Goal: Task Accomplishment & Management: Use online tool/utility

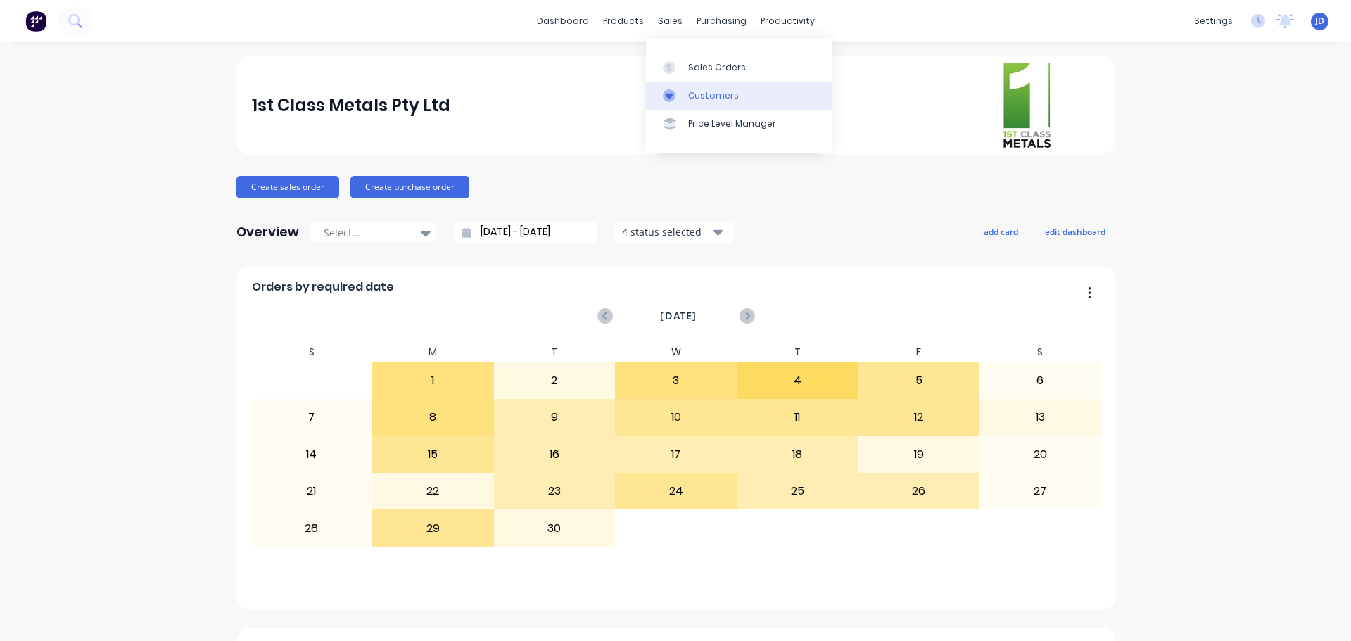
click at [682, 82] on link "Customers" at bounding box center [739, 96] width 186 height 28
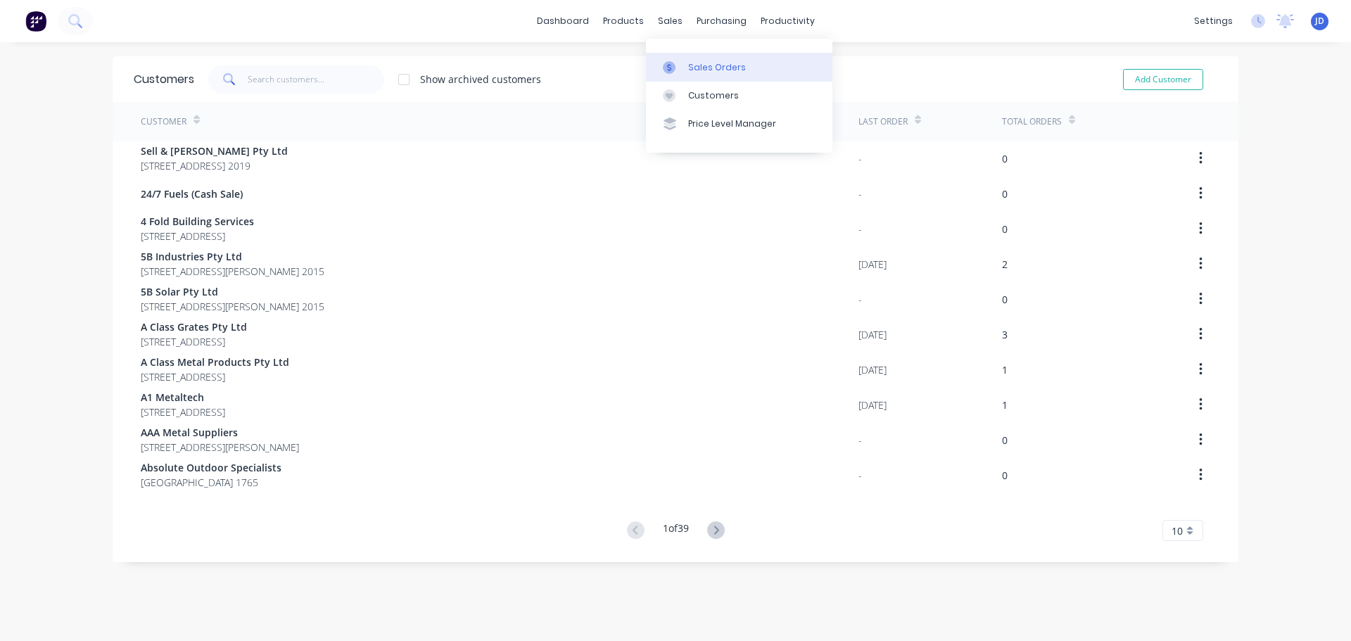
click at [673, 71] on icon at bounding box center [669, 67] width 13 height 13
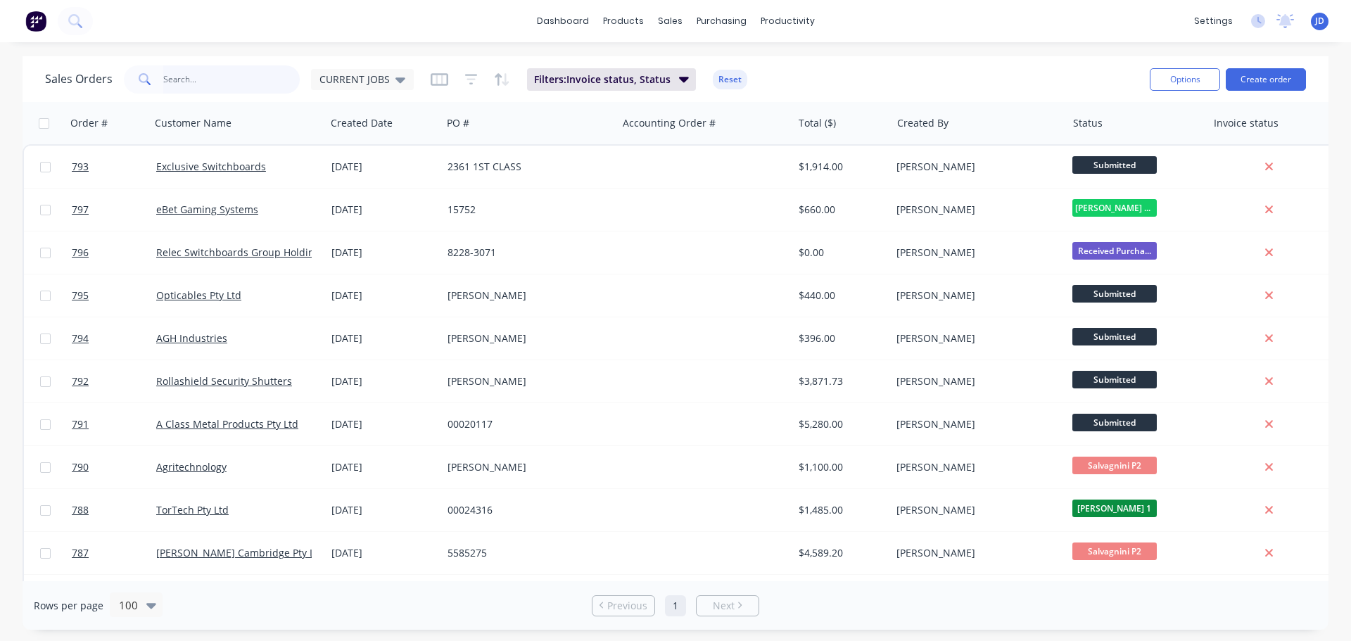
click at [207, 93] on input "text" at bounding box center [231, 79] width 137 height 28
type input "nsw police"
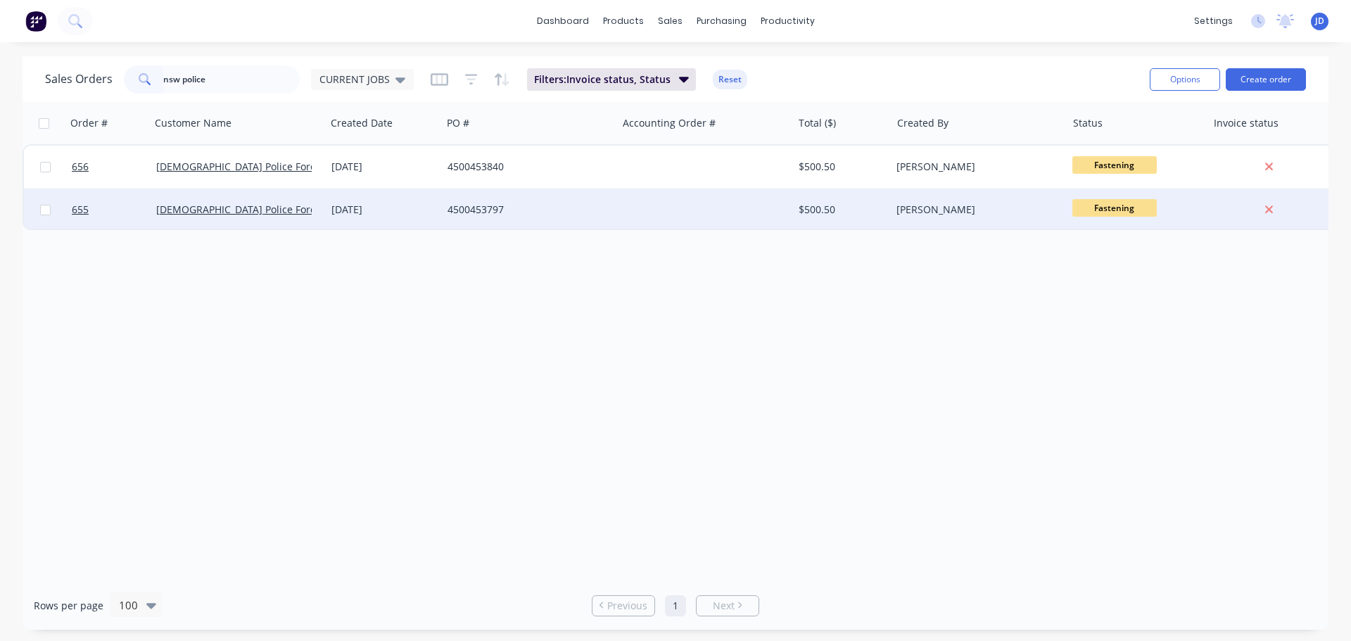
click at [666, 226] on div at bounding box center [704, 210] width 175 height 42
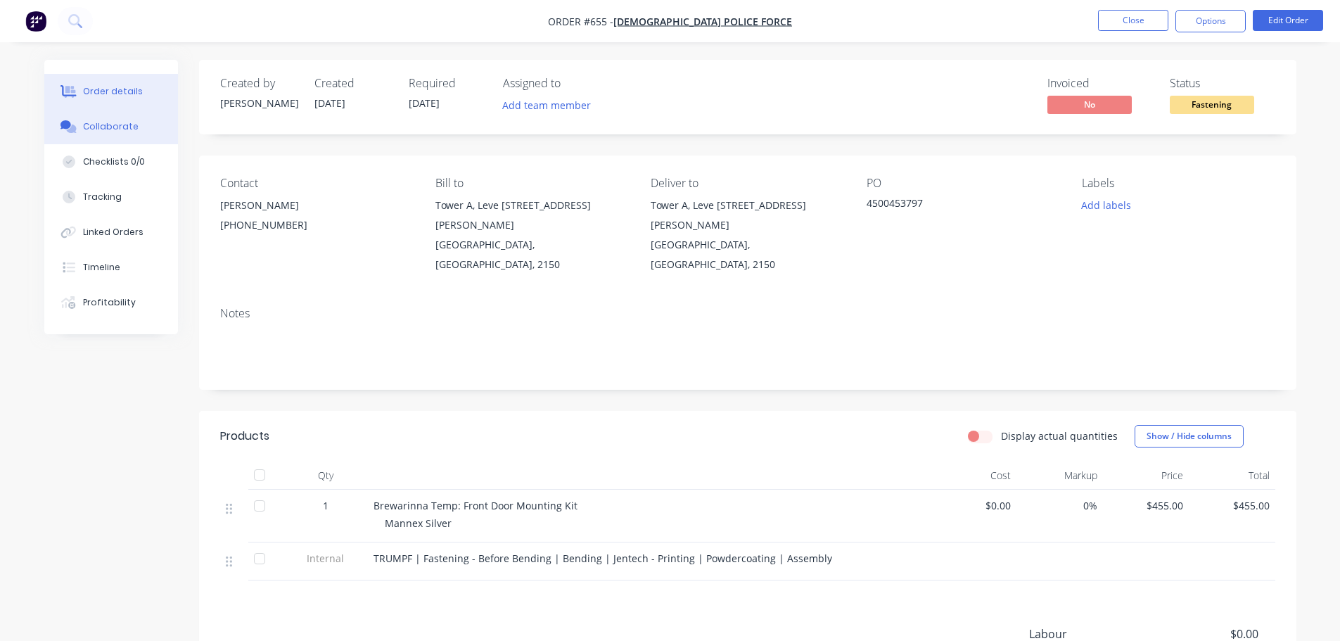
click at [132, 131] on div "Collaborate" at bounding box center [111, 126] width 56 height 13
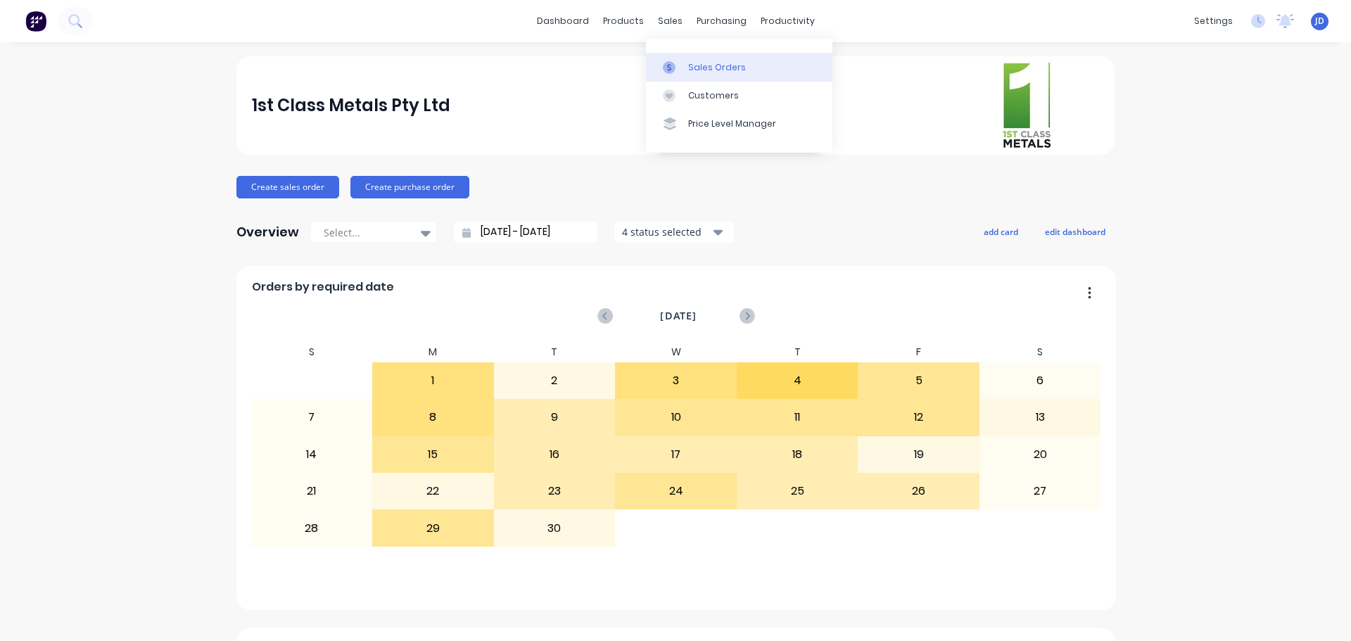
click at [677, 75] on link "Sales Orders" at bounding box center [739, 67] width 186 height 28
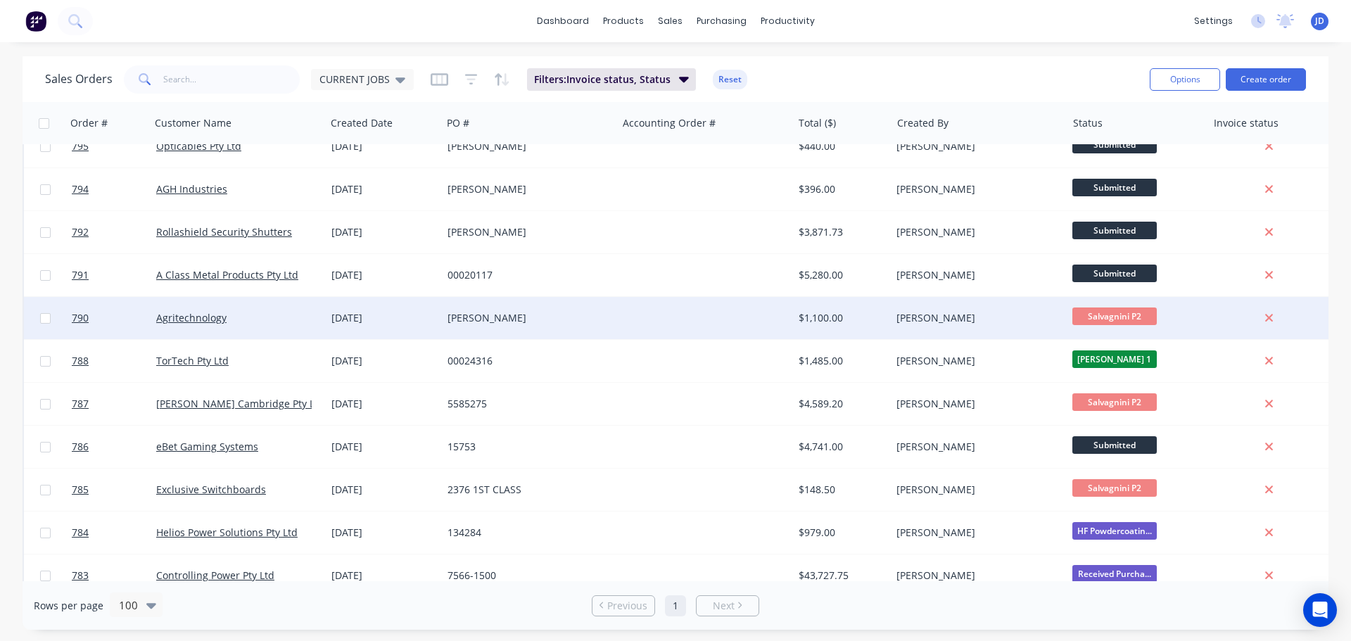
scroll to position [211, 0]
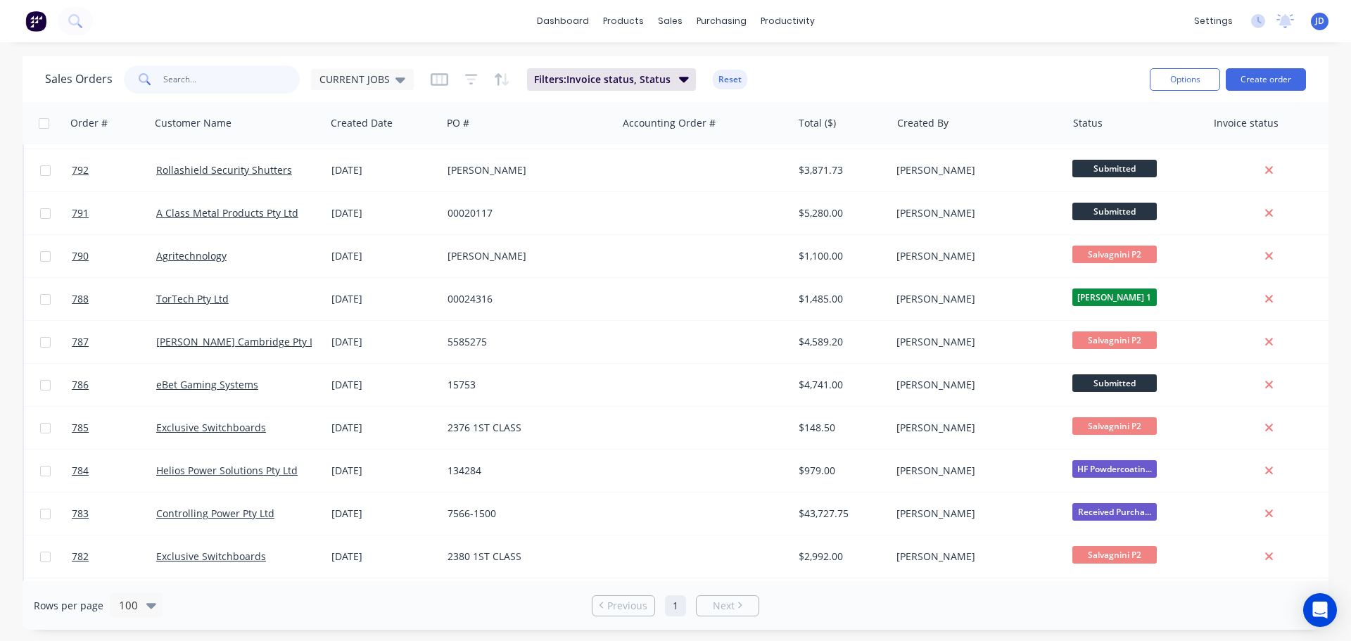
click at [218, 83] on input "text" at bounding box center [231, 79] width 137 height 28
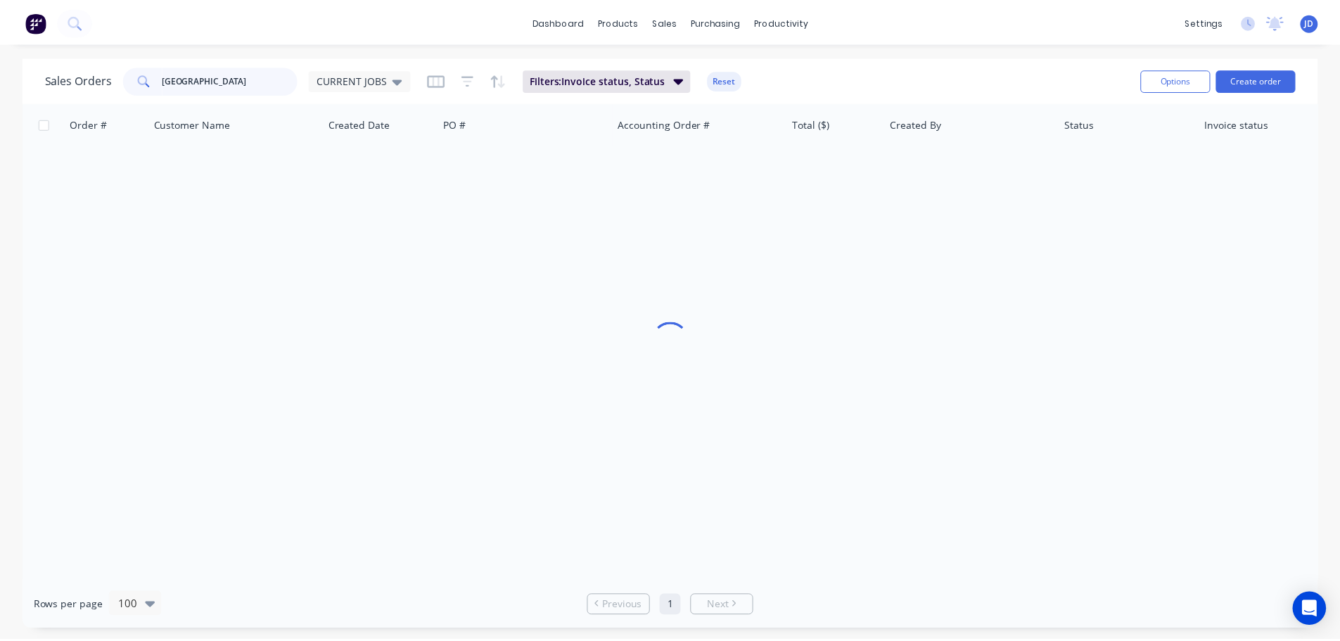
scroll to position [0, 0]
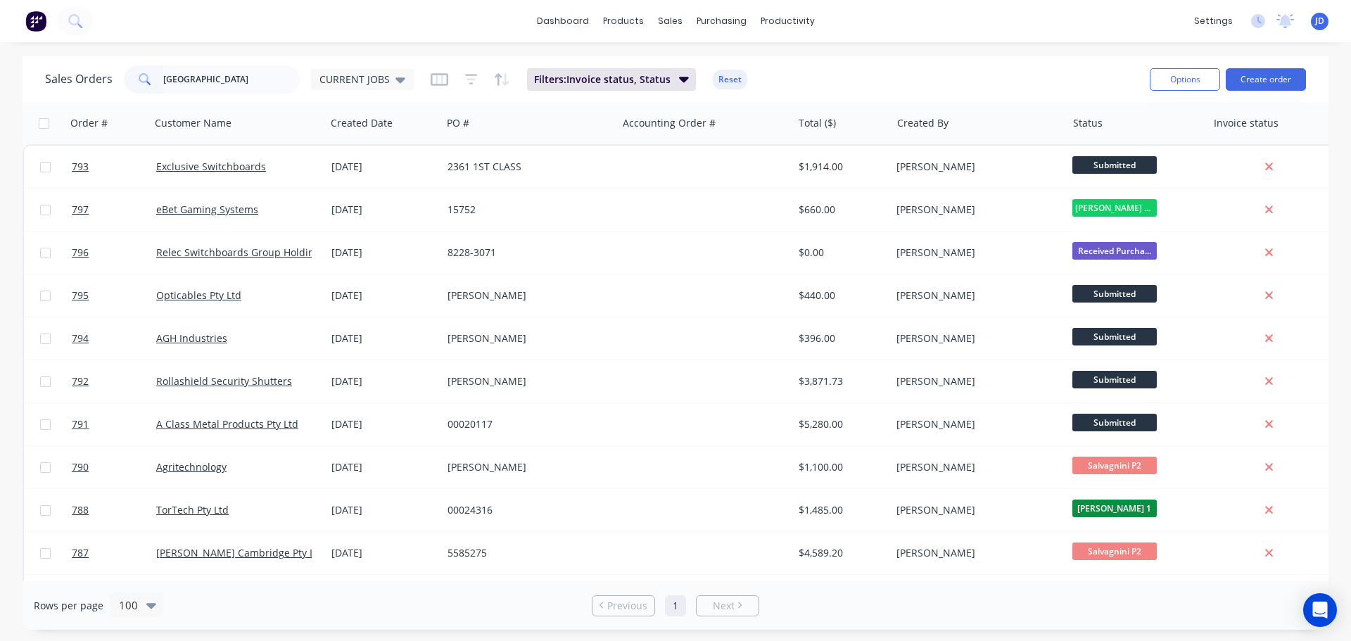
click at [251, 64] on div "Sales Orders nsw CURRENT JOBS Filters: Invoice status, Status Reset" at bounding box center [591, 79] width 1093 height 34
click at [248, 80] on input "nsw" at bounding box center [231, 79] width 137 height 28
type input "nsw pol"
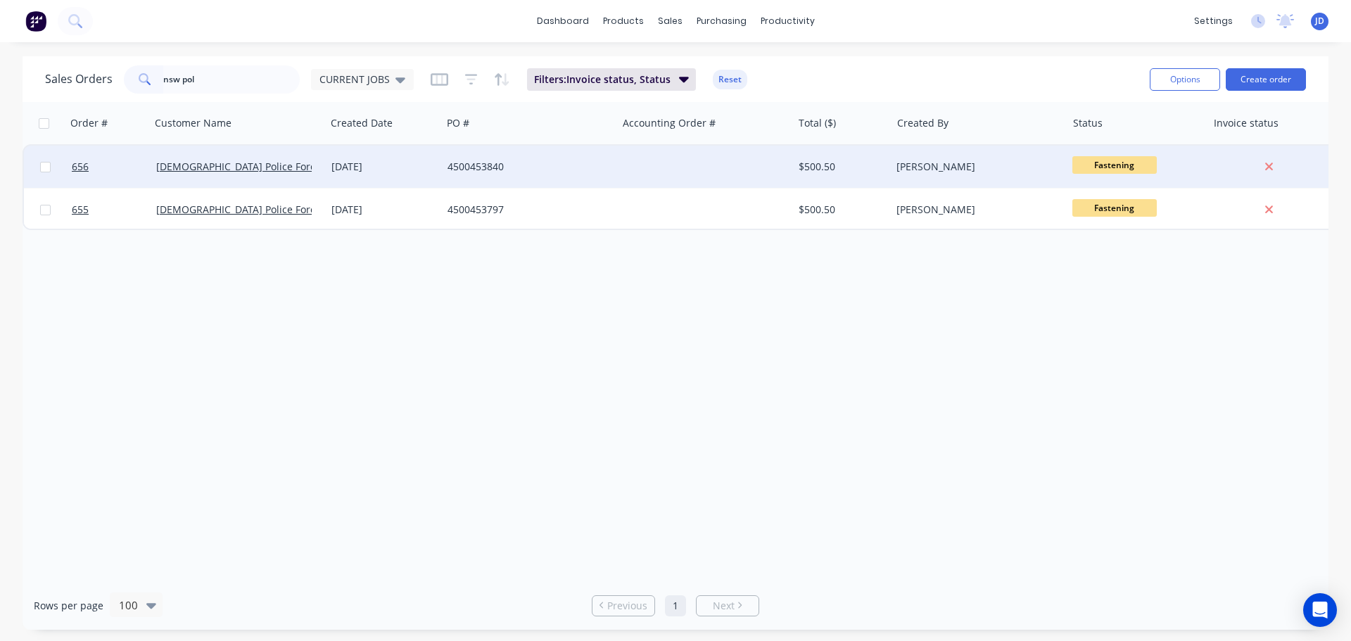
click at [362, 175] on div "07 Aug 2025" at bounding box center [384, 167] width 116 height 42
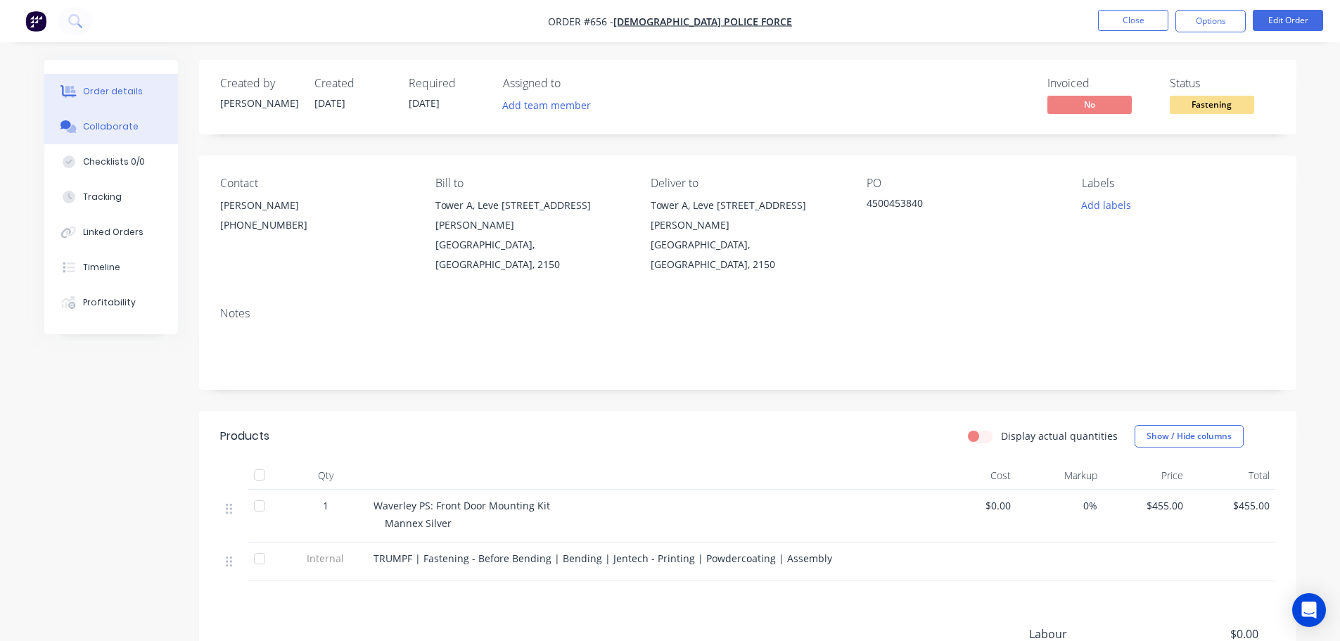
click at [119, 120] on button "Collaborate" at bounding box center [111, 126] width 134 height 35
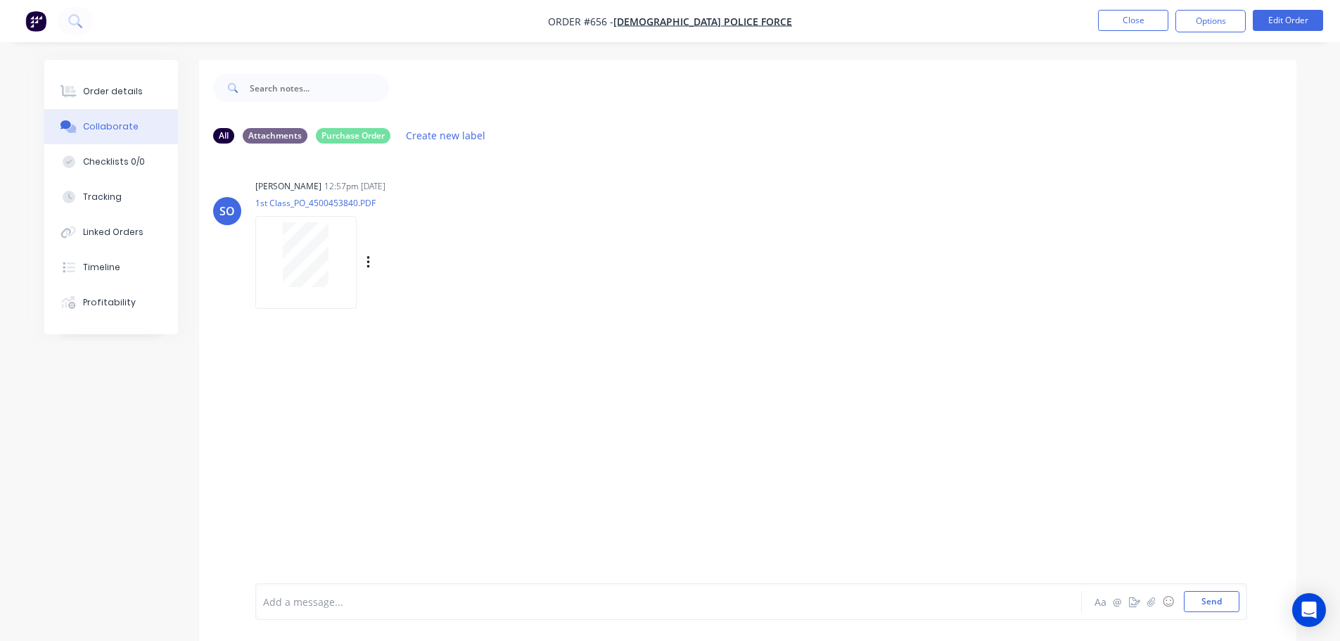
click at [336, 306] on div at bounding box center [305, 262] width 101 height 92
click at [84, 54] on div "Order details Collaborate Checklists 0/0 Tracking Linked Orders Timeline Profit…" at bounding box center [670, 331] width 1340 height 662
click at [103, 85] on button "Order details" at bounding box center [111, 91] width 134 height 35
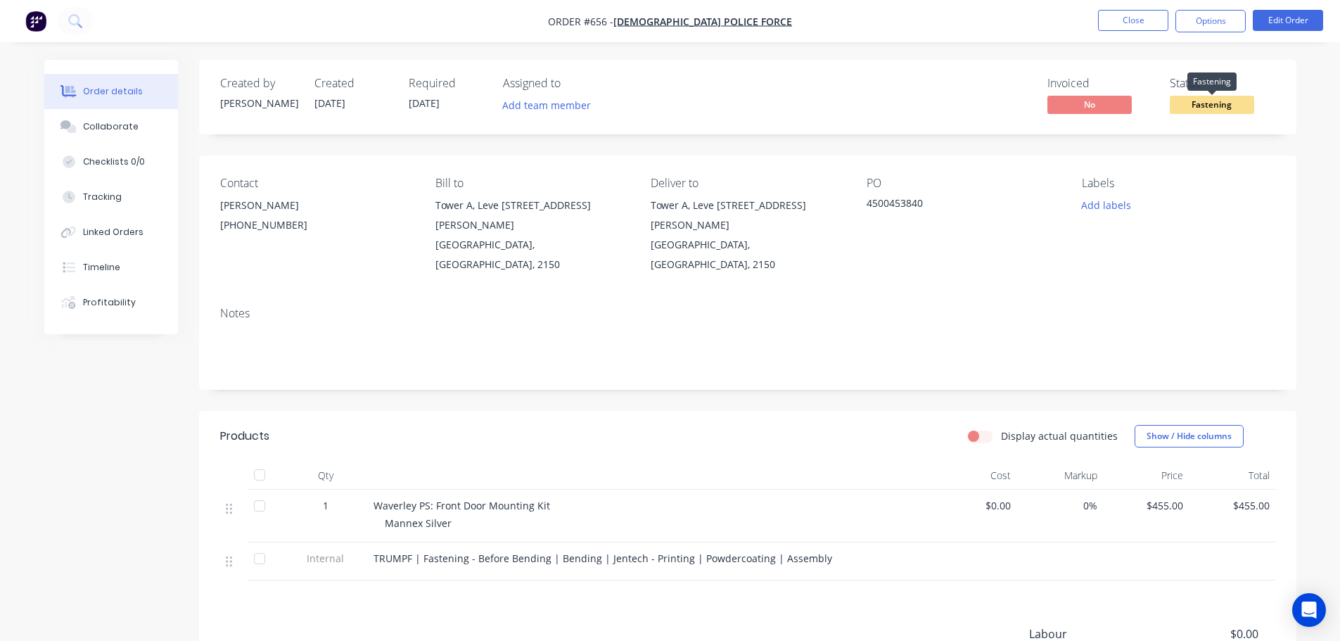
click at [1228, 97] on span "Fastening" at bounding box center [1212, 105] width 84 height 18
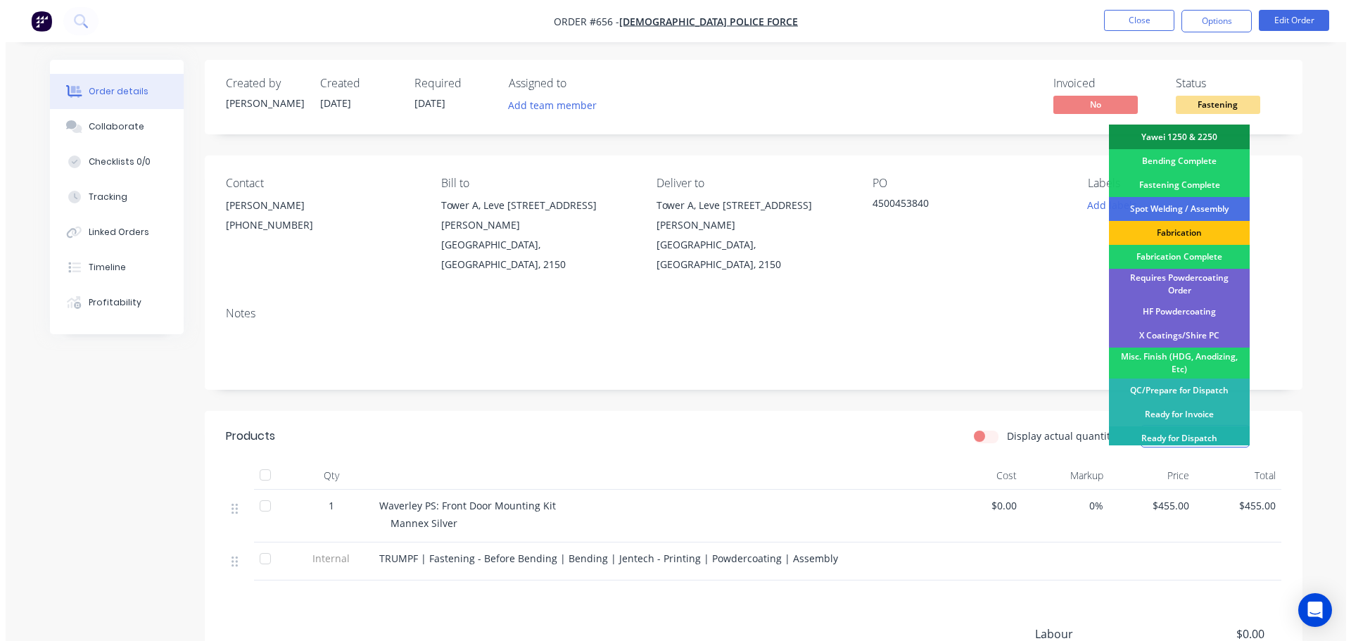
scroll to position [411, 0]
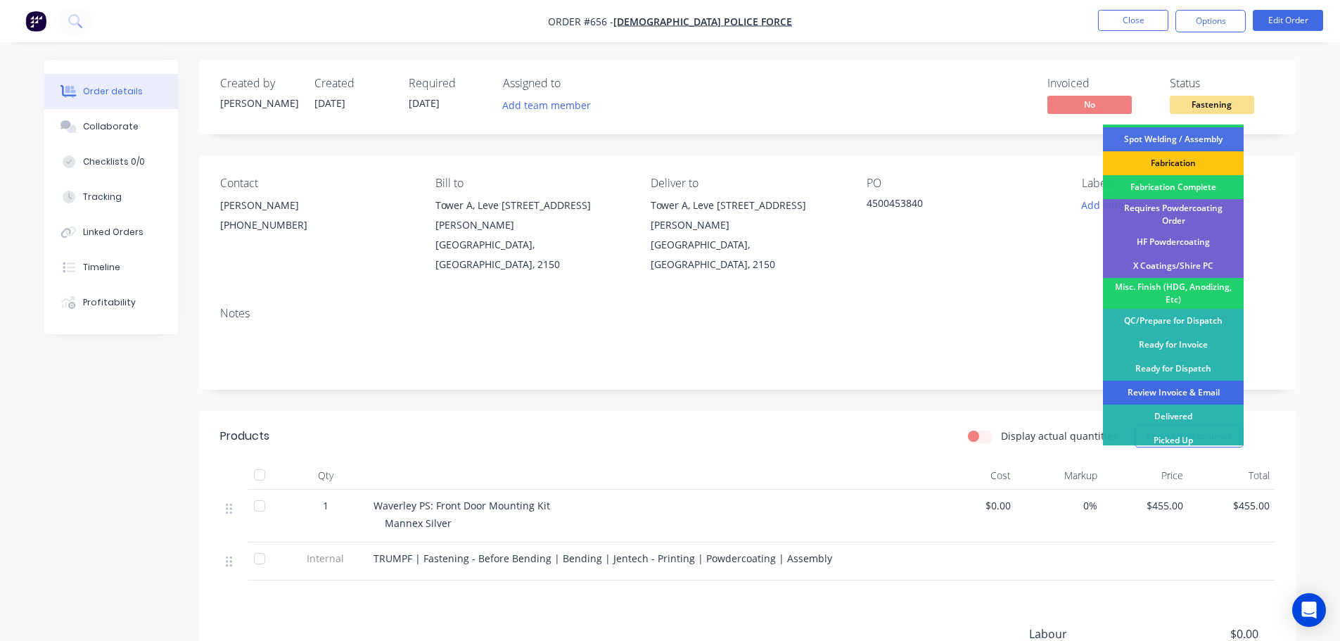
click at [1221, 386] on div "Review Invoice & Email" at bounding box center [1173, 393] width 141 height 24
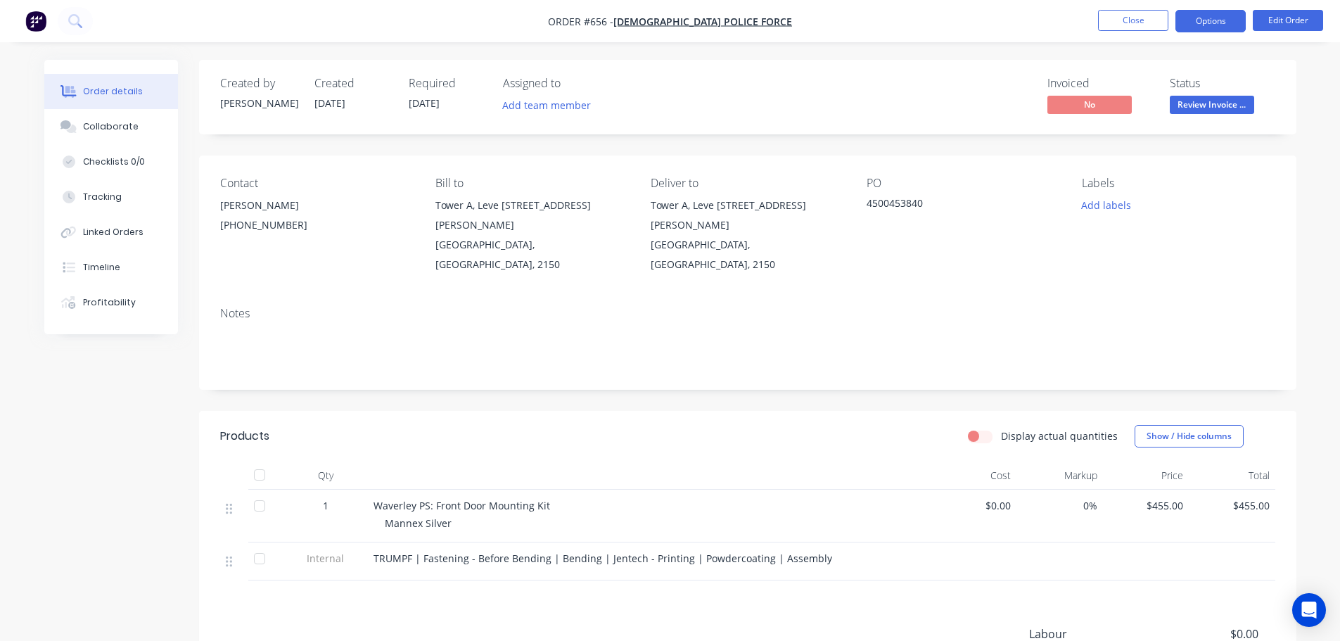
click at [1205, 27] on button "Options" at bounding box center [1211, 21] width 70 height 23
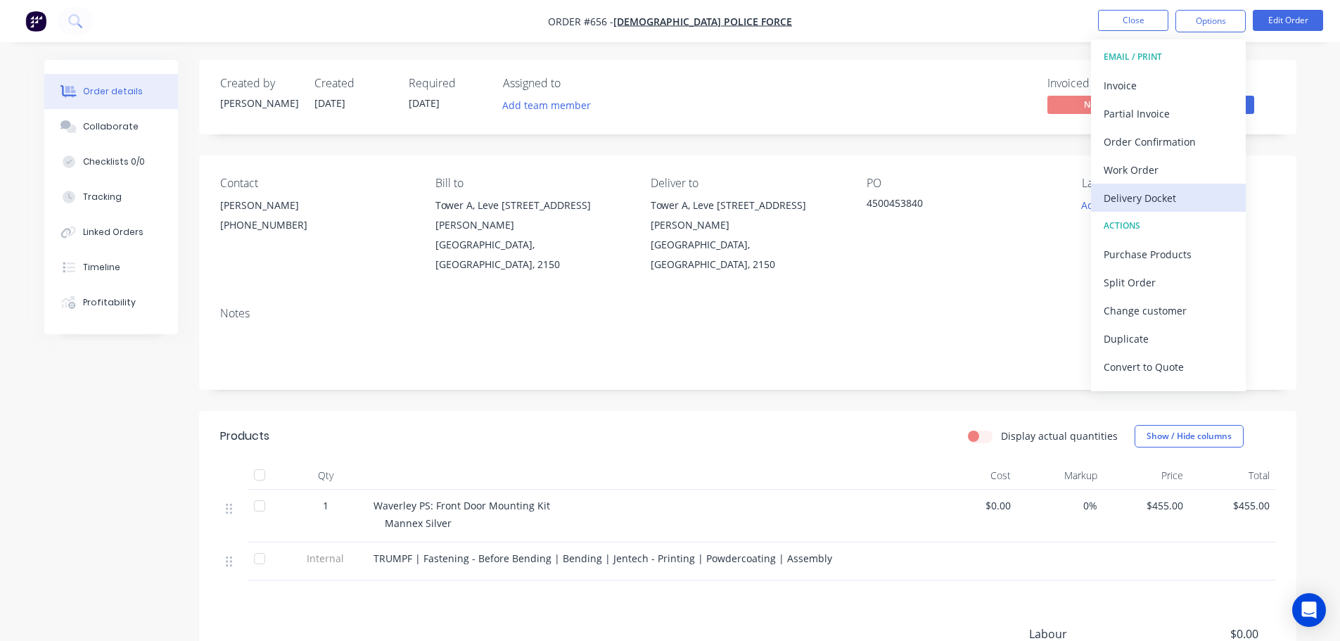
click at [1183, 198] on div "Delivery Docket" at bounding box center [1168, 198] width 129 height 20
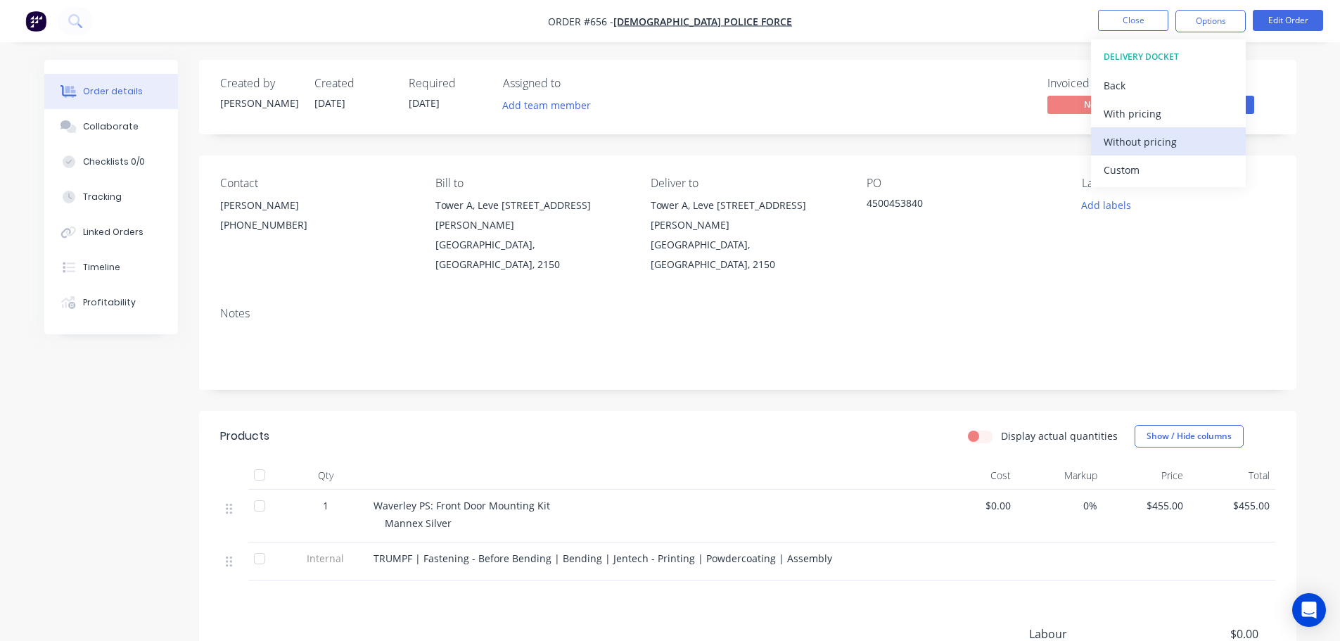
click at [1156, 141] on div "Without pricing" at bounding box center [1168, 142] width 129 height 20
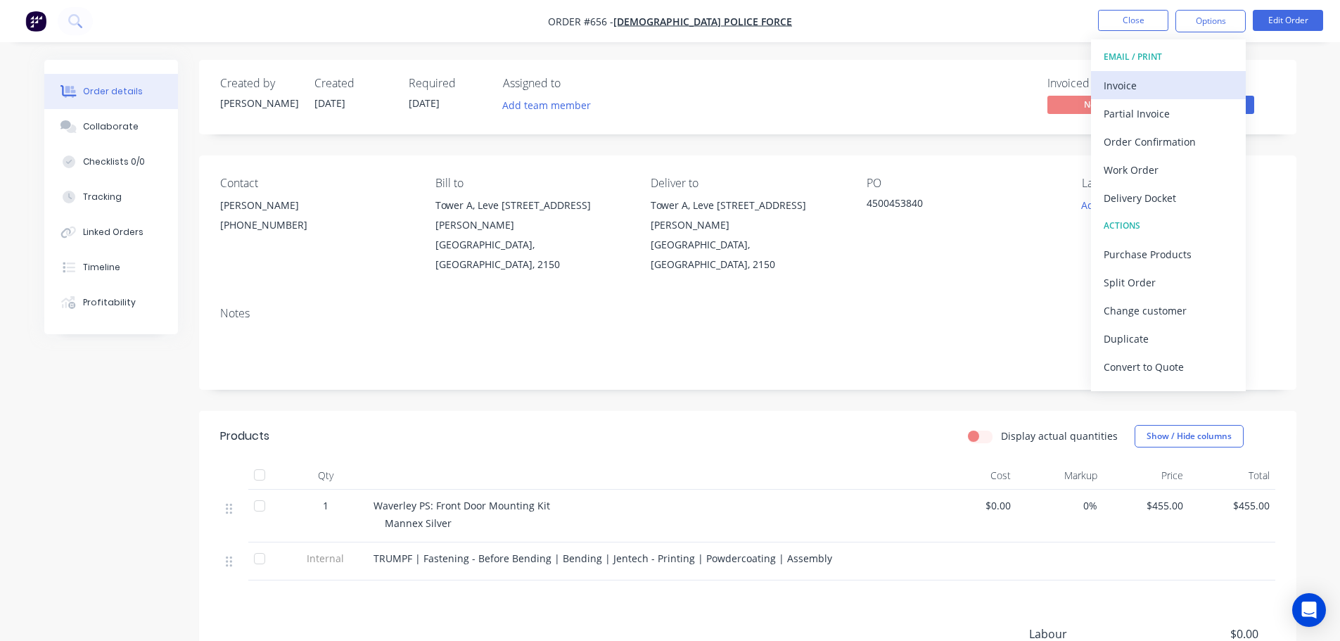
click at [1144, 84] on div "Invoice" at bounding box center [1168, 85] width 129 height 20
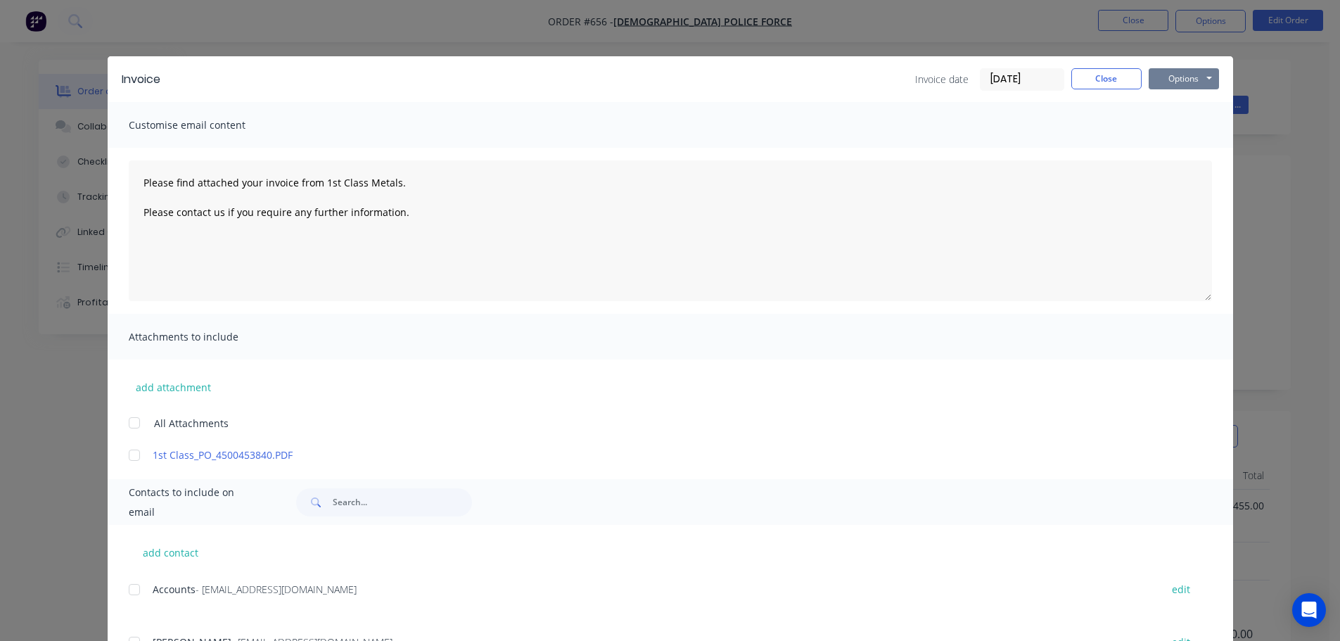
click at [1177, 82] on button "Options" at bounding box center [1184, 78] width 70 height 21
click at [1188, 125] on button "Print" at bounding box center [1194, 126] width 90 height 23
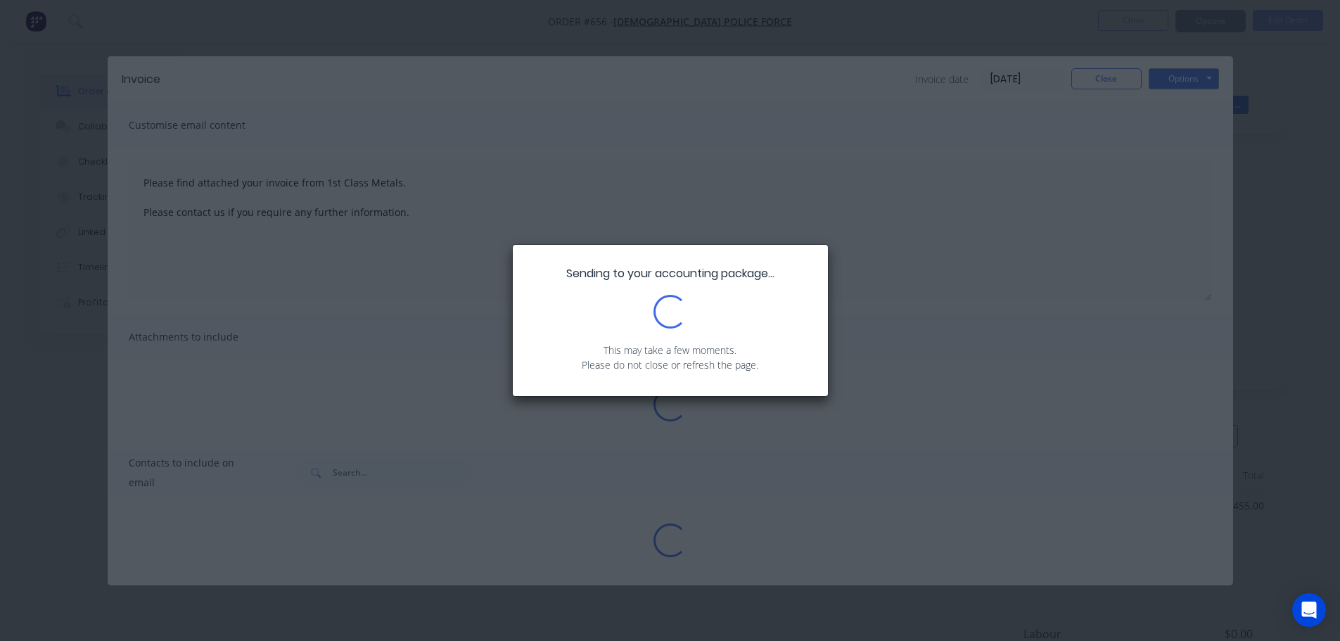
type textarea "Please find attached your invoice from 1st Class Metals. Please contact us if y…"
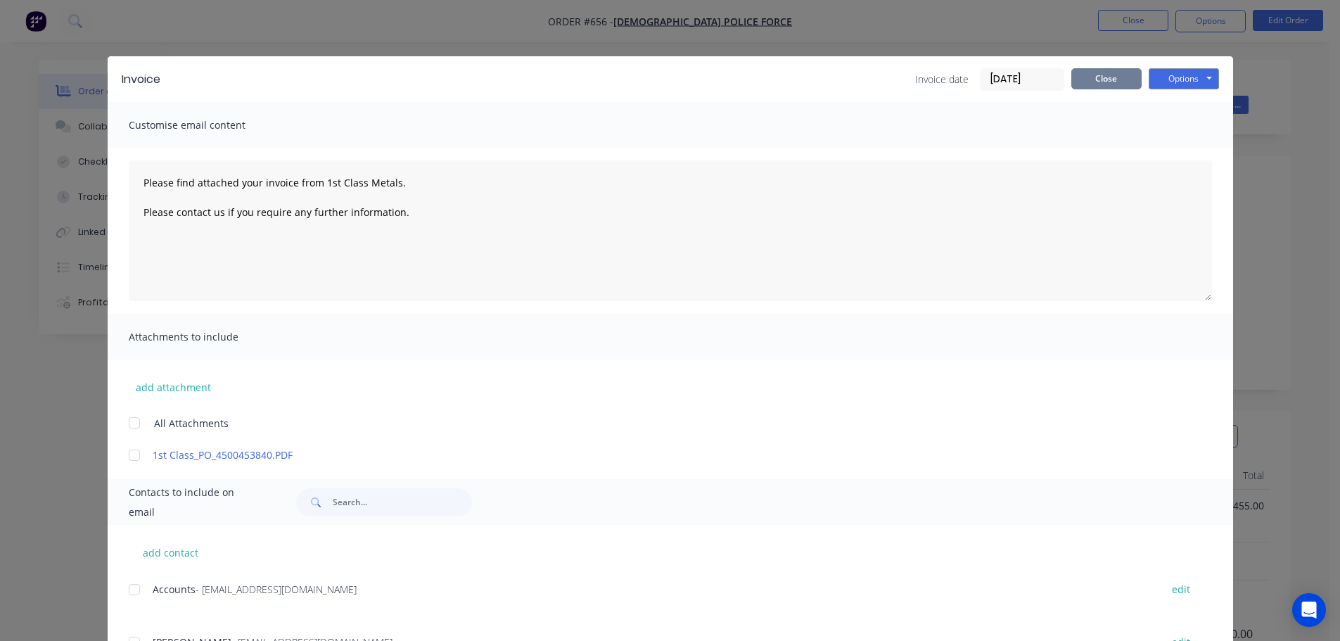
click at [1111, 80] on button "Close" at bounding box center [1107, 78] width 70 height 21
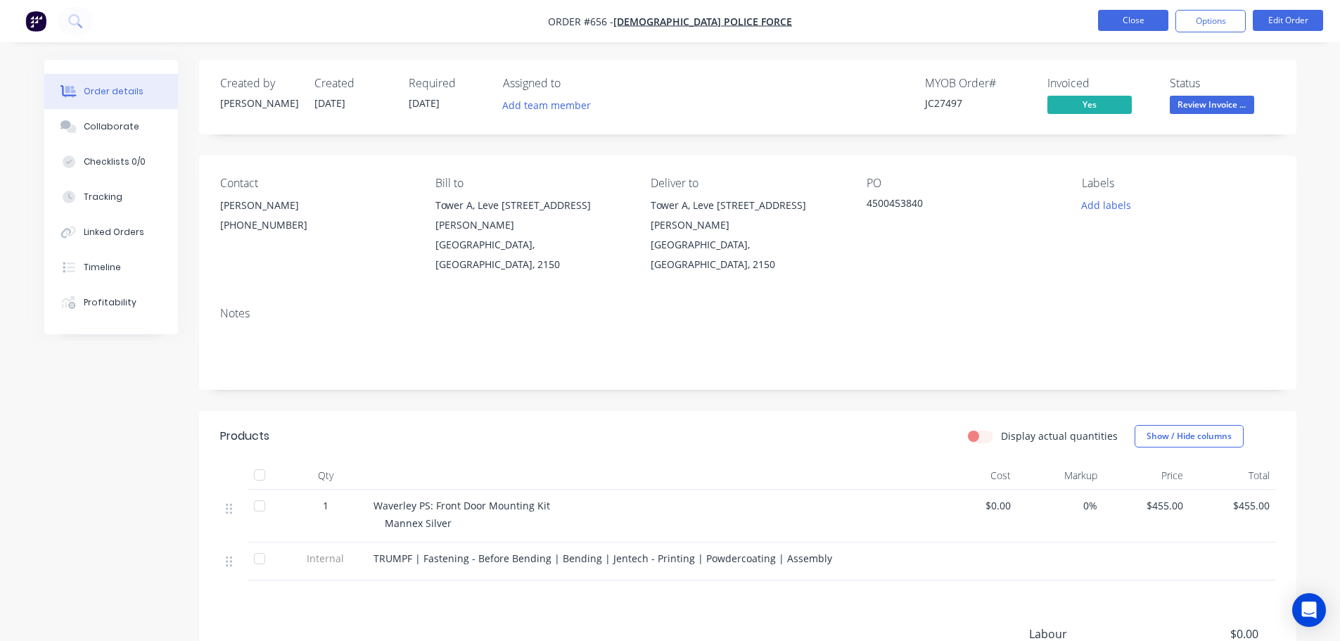
click at [1131, 18] on button "Close" at bounding box center [1133, 20] width 70 height 21
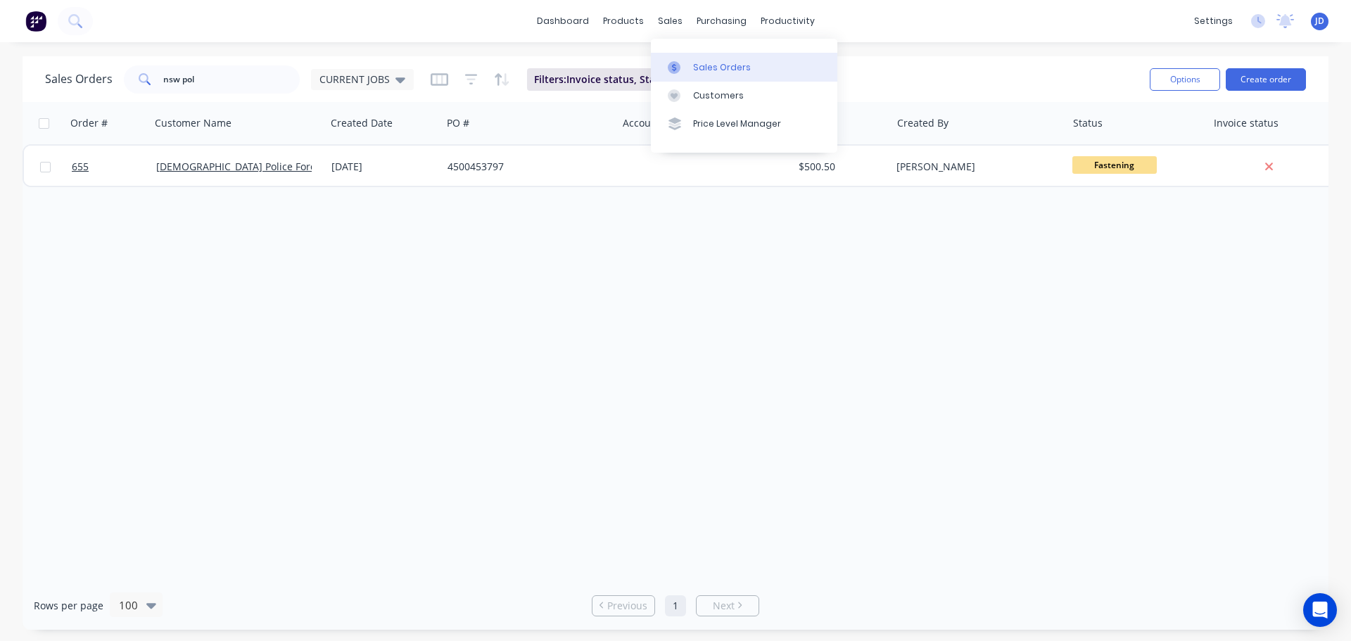
click at [680, 65] on div at bounding box center [678, 67] width 21 height 13
